Goal: Task Accomplishment & Management: Use online tool/utility

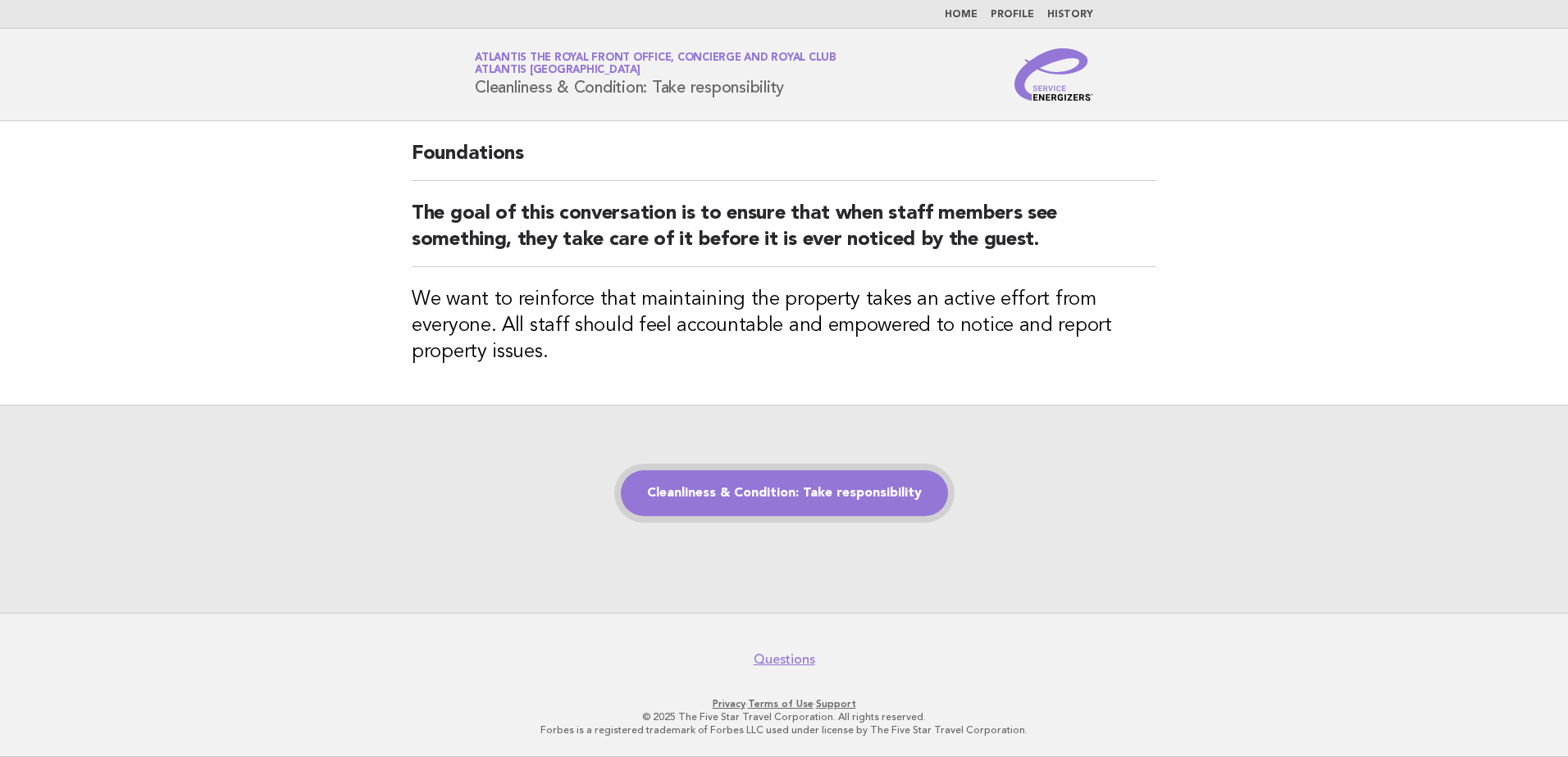
click at [746, 513] on link "Cleanliness & Condition: Take responsibility" at bounding box center [784, 493] width 327 height 46
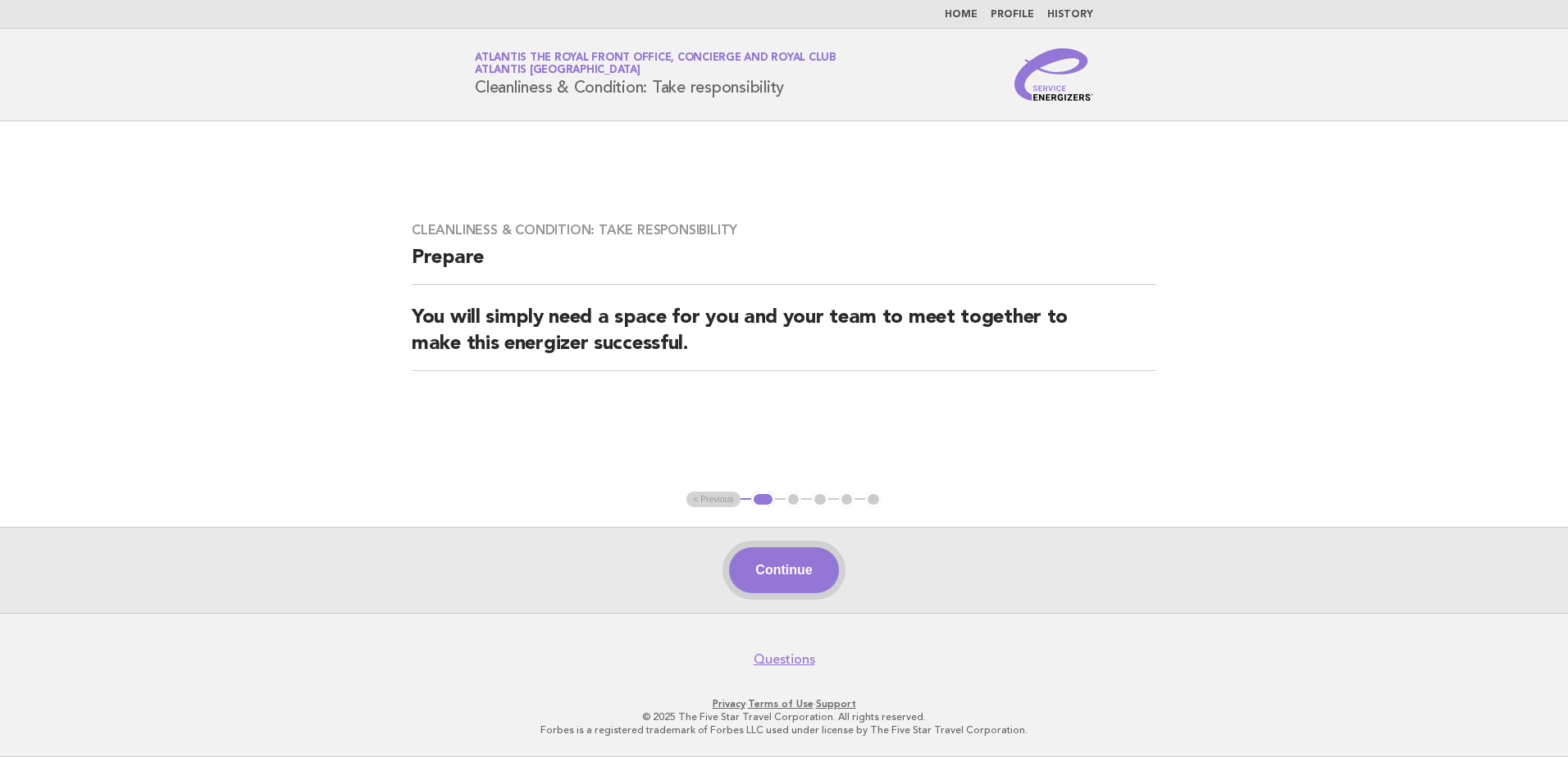
click at [757, 556] on button "Continue" at bounding box center [783, 570] width 109 height 46
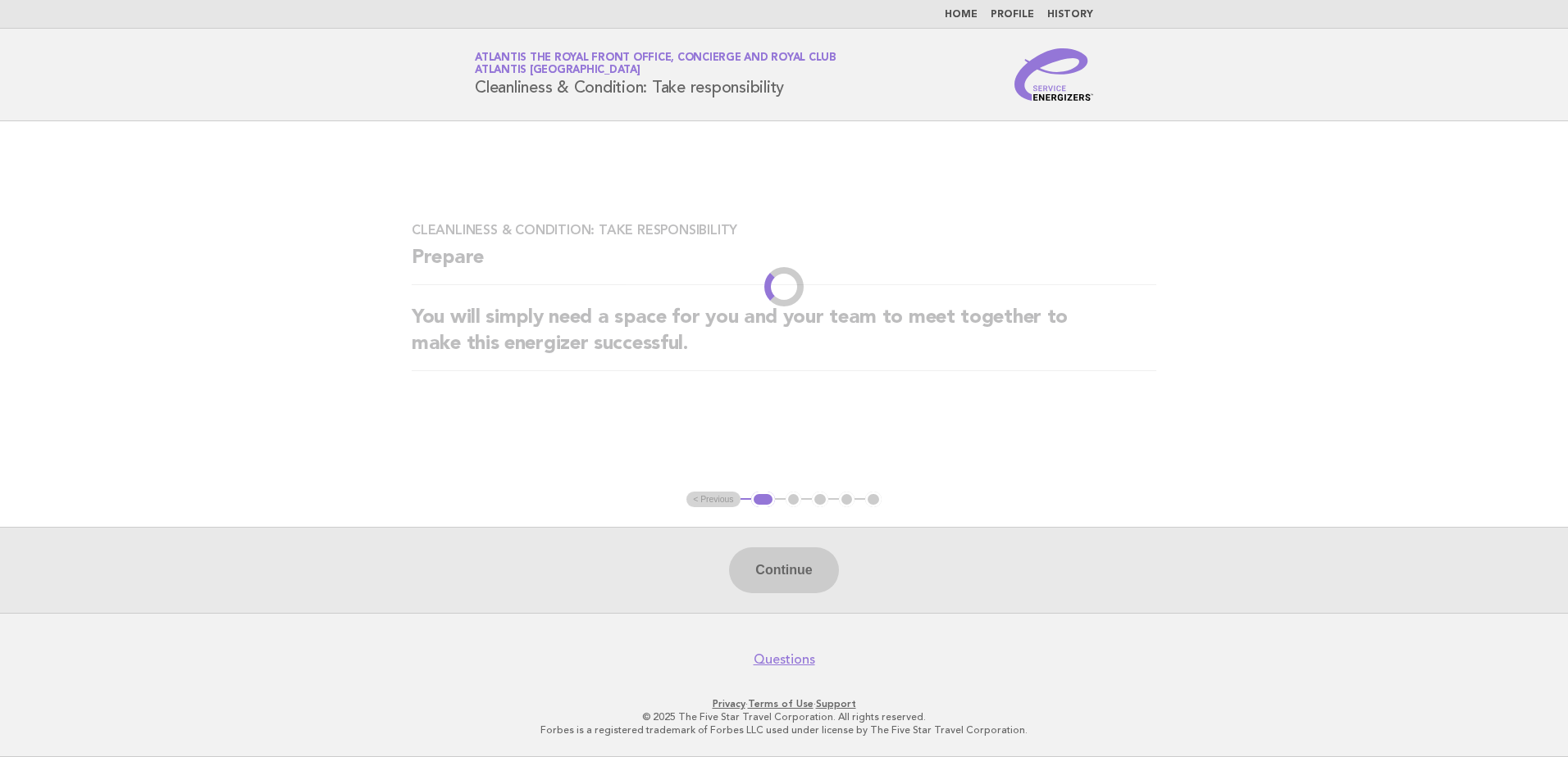
click at [908, 416] on main "Cleanliness & Condition: Take responsibility Prepare You will simply need a spa…" at bounding box center [784, 367] width 1568 height 491
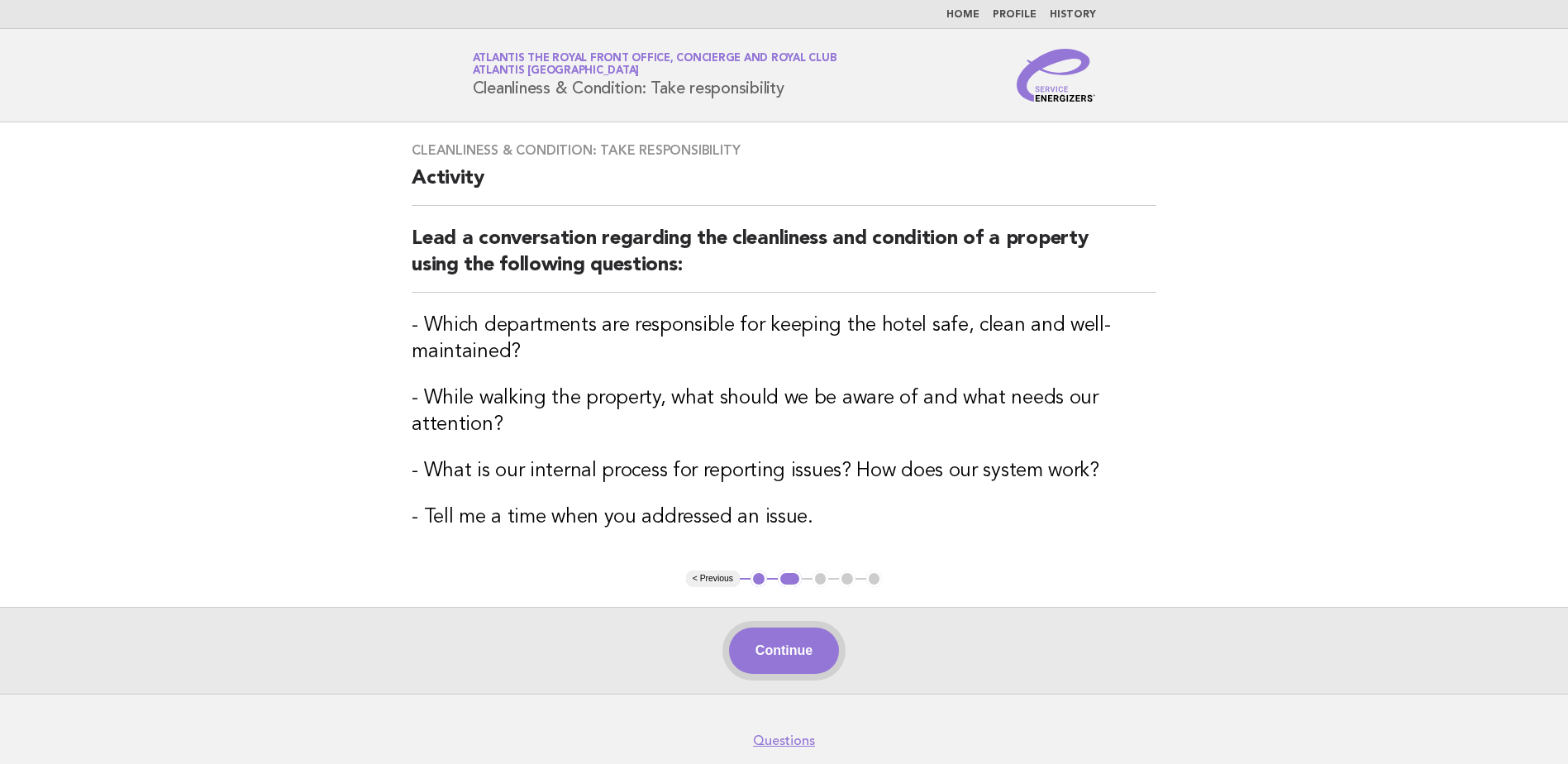
click at [805, 647] on button "Continue" at bounding box center [783, 651] width 110 height 46
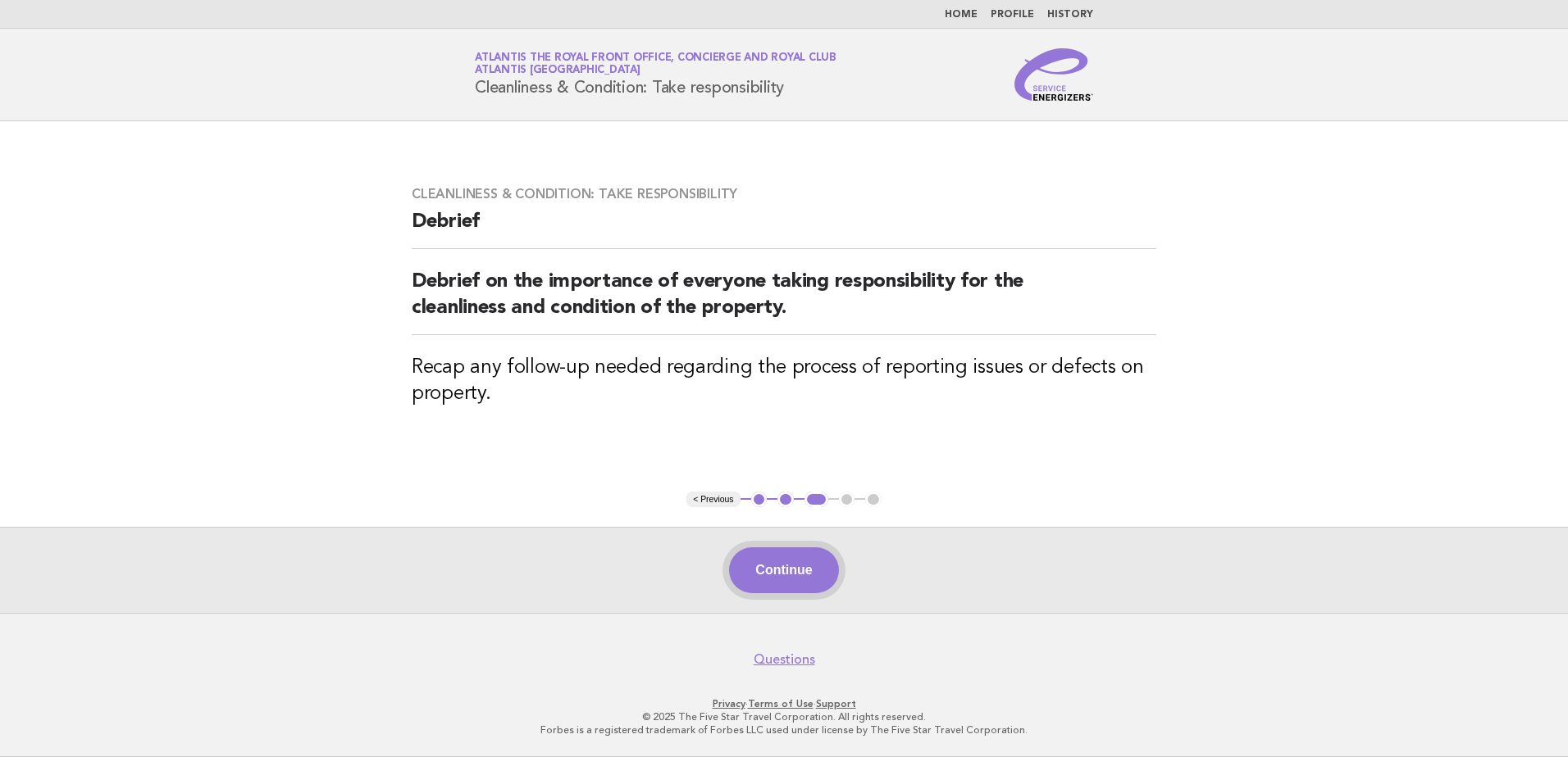
click at [797, 551] on button "Continue" at bounding box center [783, 570] width 109 height 46
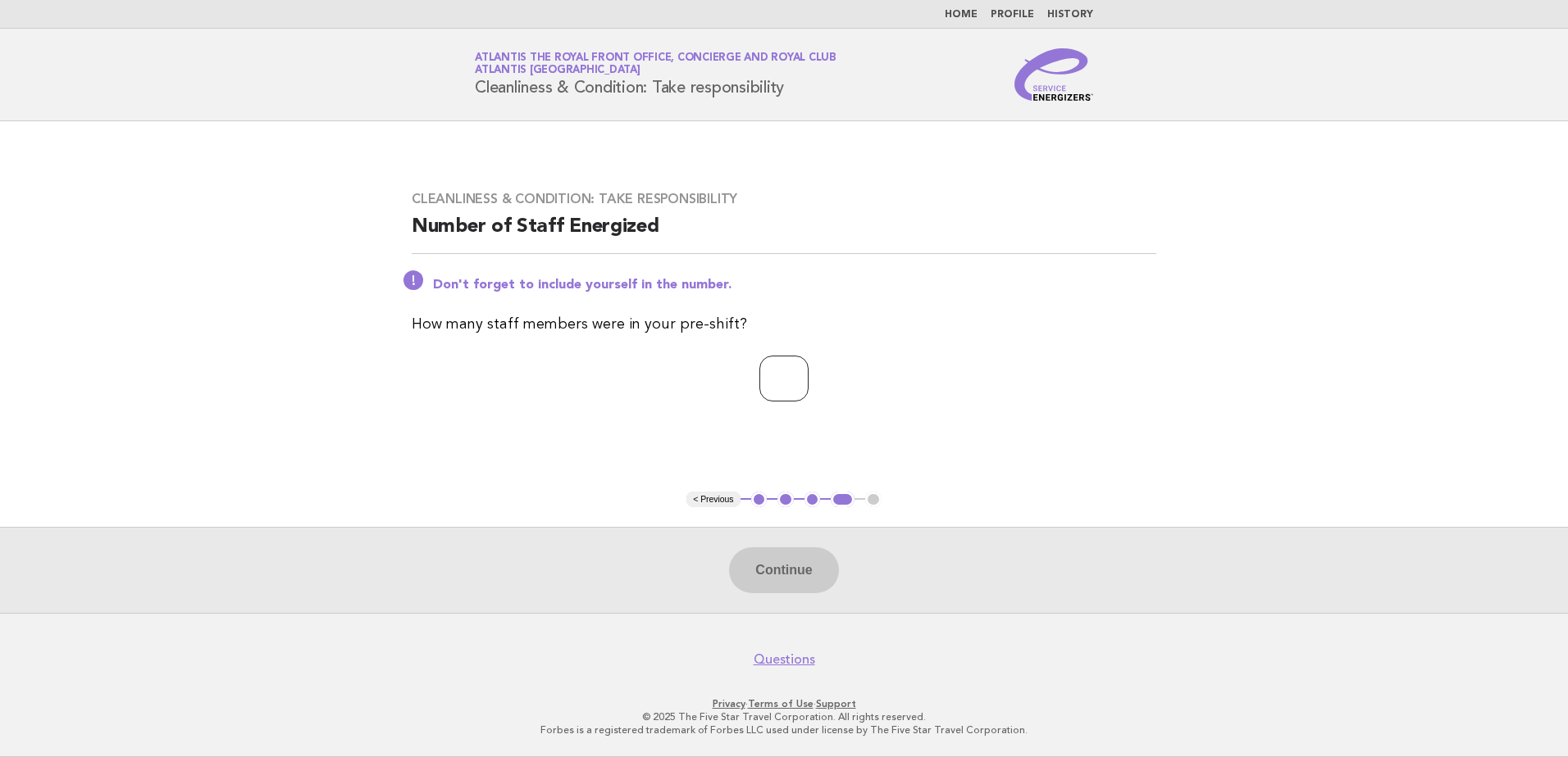
click at [774, 391] on input "number" at bounding box center [784, 378] width 49 height 46
type input "*"
click at [754, 589] on button "Continue" at bounding box center [783, 570] width 109 height 46
